Goal: Information Seeking & Learning: Learn about a topic

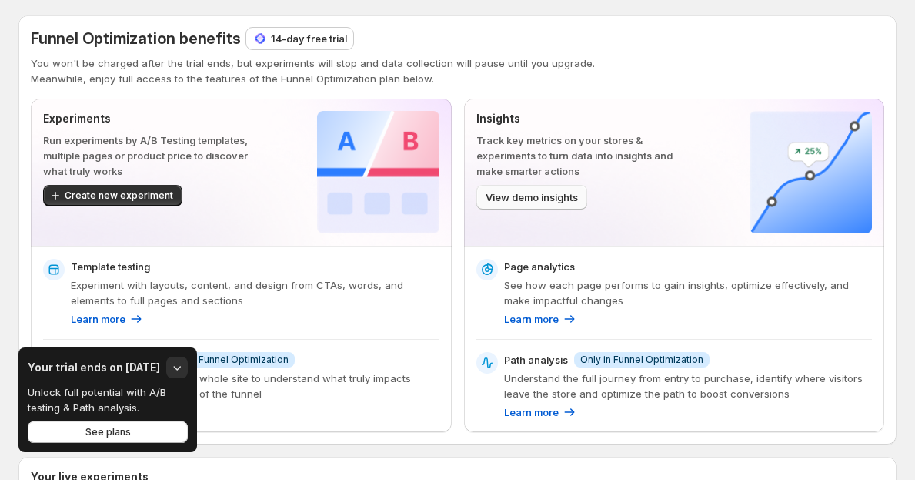
click at [576, 202] on span "View demo insights" at bounding box center [532, 196] width 92 height 15
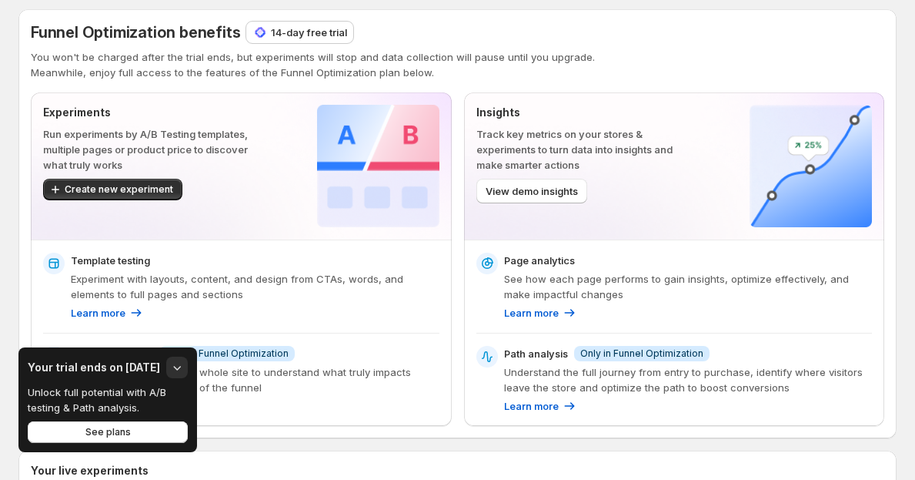
scroll to position [9, 0]
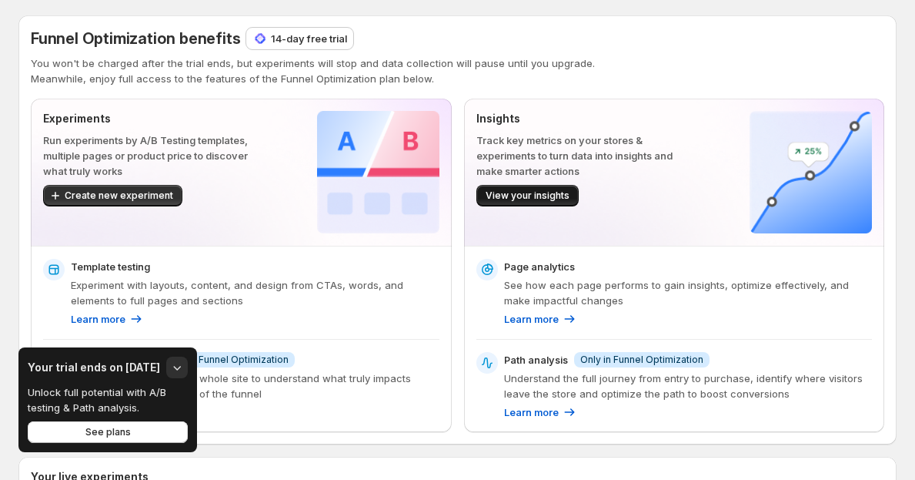
click at [531, 195] on span "View your insights" at bounding box center [528, 195] width 84 height 12
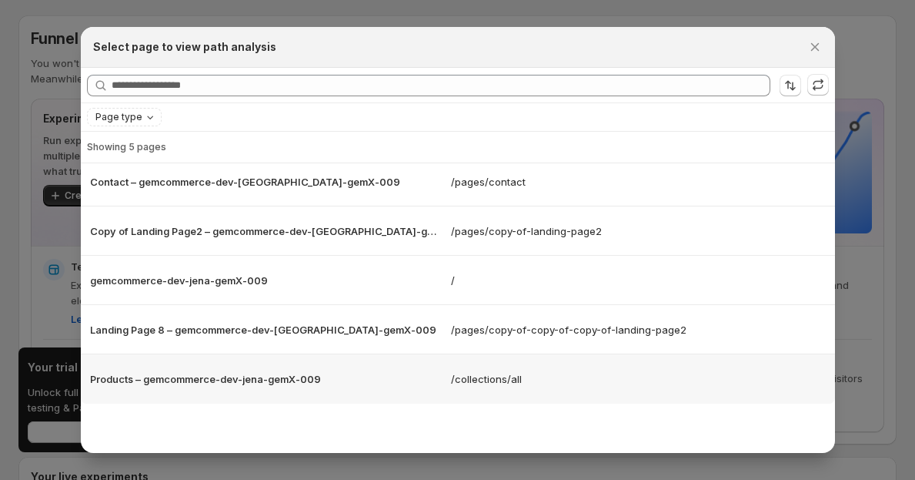
scroll to position [183, 0]
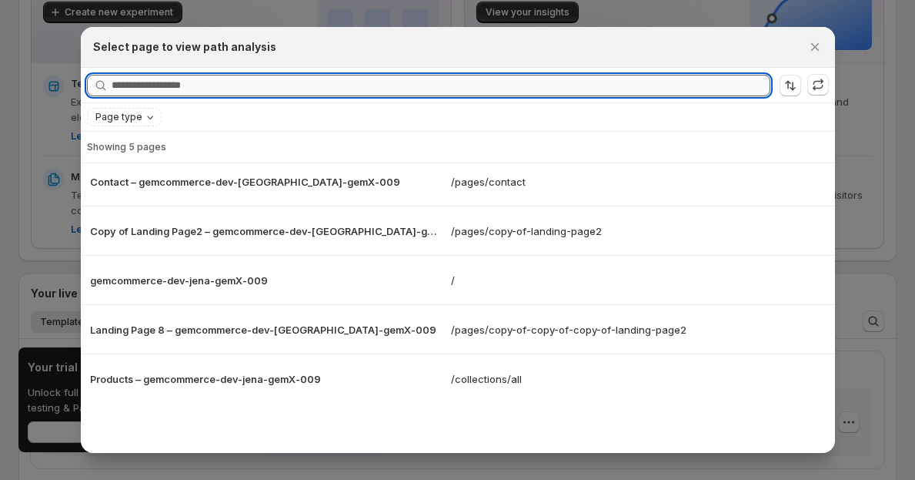
click at [207, 87] on input "Searching all page" at bounding box center [441, 86] width 659 height 22
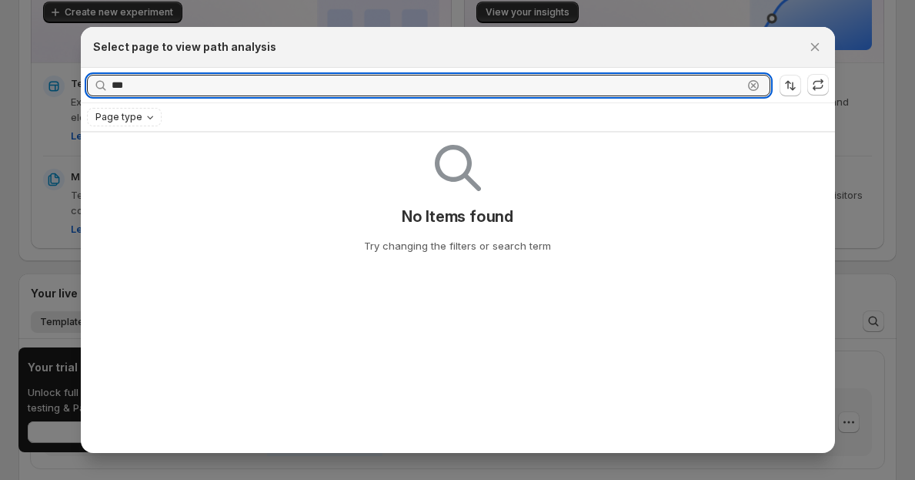
type input "***"
drag, startPoint x: 251, startPoint y: 65, endPoint x: 747, endPoint y: 82, distance: 496.0
click at [747, 82] on icon ":r1e:" at bounding box center [753, 85] width 15 height 15
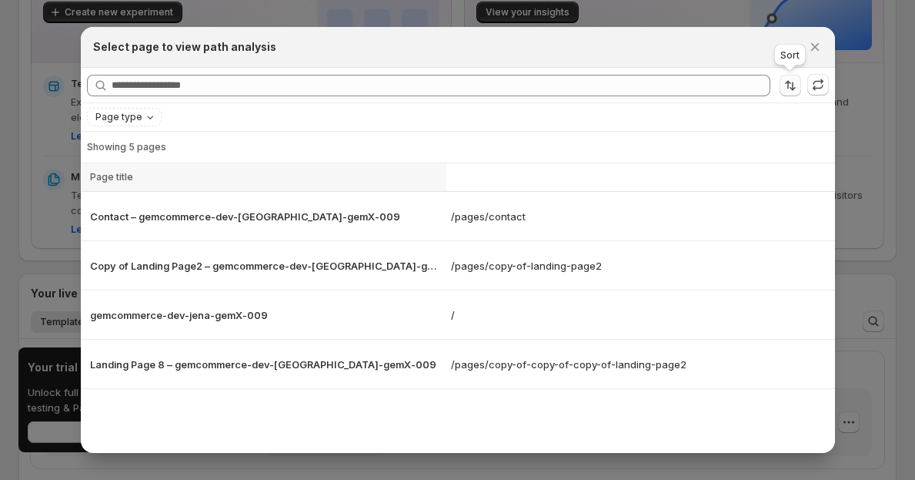
click at [800, 87] on button "Sort the results" at bounding box center [791, 86] width 22 height 22
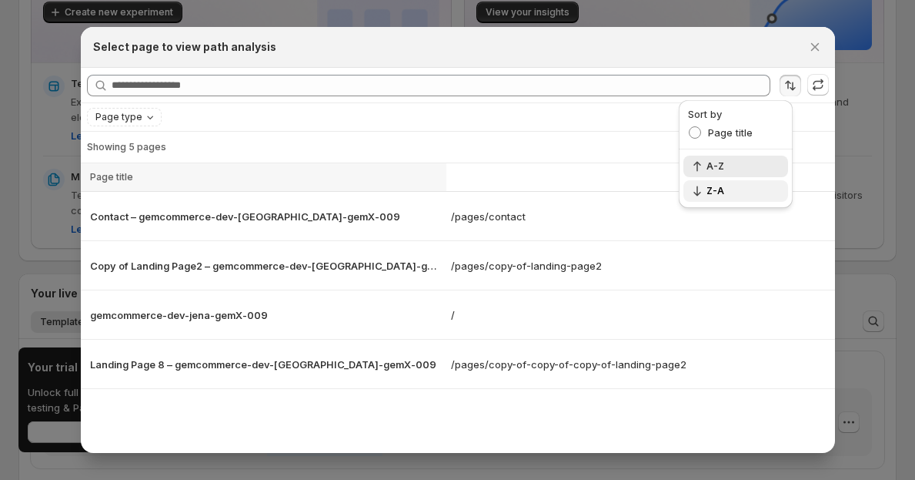
click at [748, 196] on span "Z-A" at bounding box center [743, 191] width 72 height 12
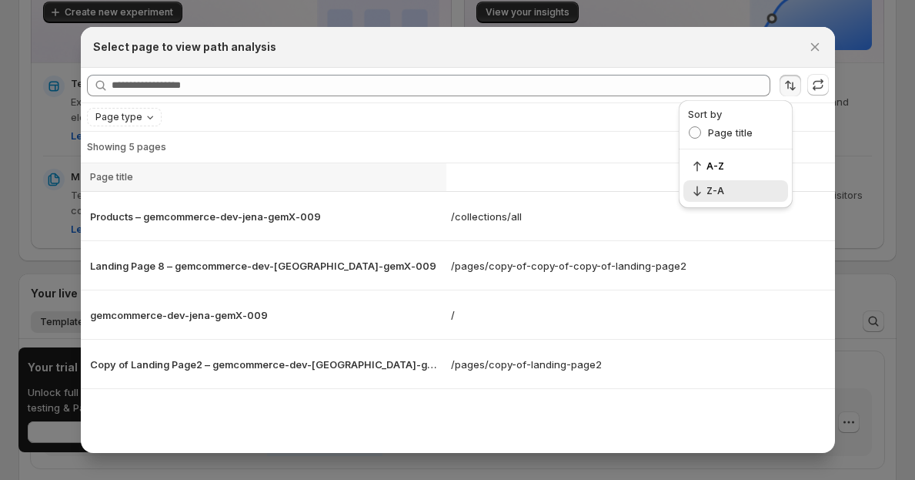
click at [728, 179] on div "A-Z Z-A" at bounding box center [736, 178] width 114 height 58
drag, startPoint x: 739, startPoint y: 180, endPoint x: 770, endPoint y: 132, distance: 56.8
click at [740, 180] on button "Z-A" at bounding box center [735, 191] width 105 height 22
click at [789, 79] on icon "Sort the results" at bounding box center [790, 85] width 15 height 15
click at [397, 324] on div "gemcommerce-dev-jena-gemX-009" at bounding box center [264, 314] width 366 height 25
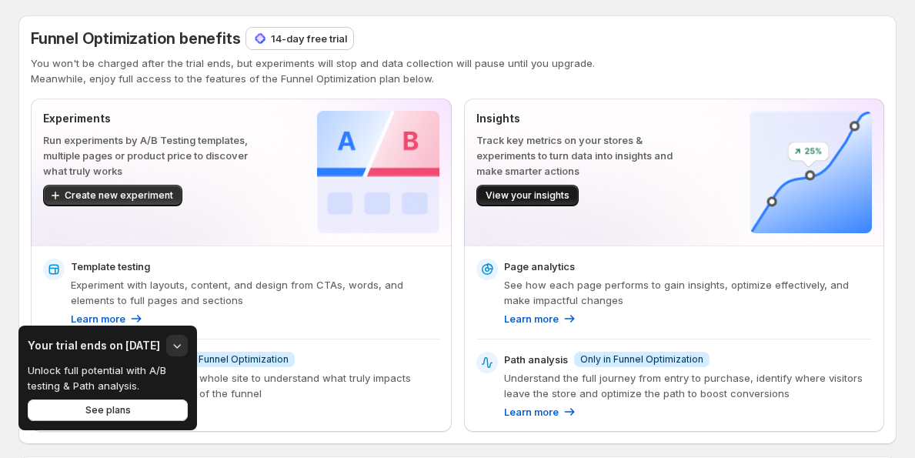
click at [543, 203] on button "View your insights" at bounding box center [527, 196] width 102 height 22
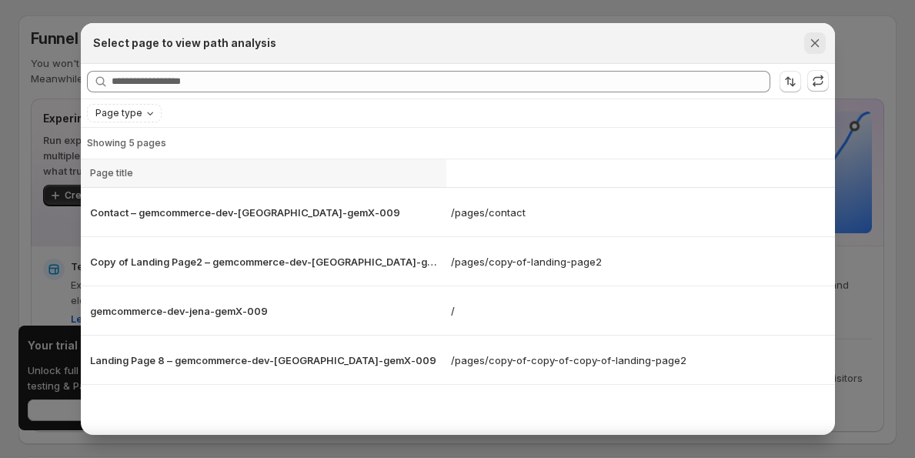
click at [808, 42] on icon "Close" at bounding box center [814, 42] width 15 height 15
